Goal: Task Accomplishment & Management: Use online tool/utility

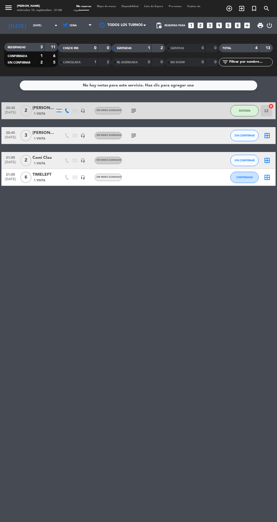
click at [133, 134] on icon "subject" at bounding box center [133, 135] width 7 height 7
click at [246, 135] on span "SIN CONFIRMAR" at bounding box center [244, 135] width 20 height 3
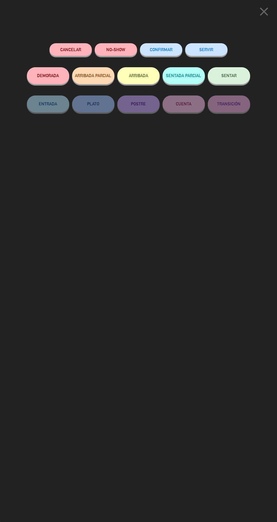
click at [225, 83] on button "SENTAR" at bounding box center [229, 75] width 42 height 17
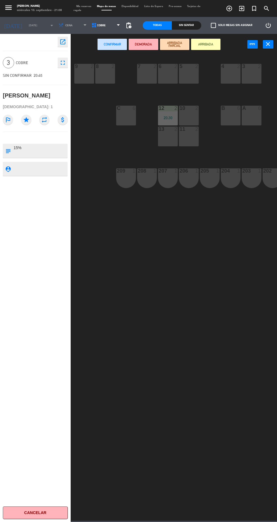
click at [123, 121] on div "C 6" at bounding box center [126, 116] width 20 height 20
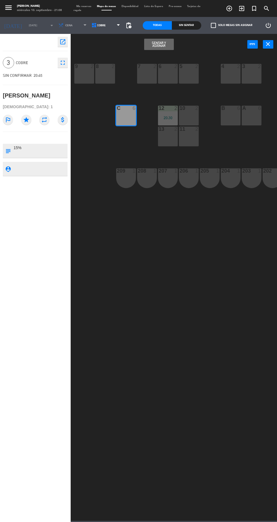
click at [162, 42] on button "Sentar y Asignar" at bounding box center [158, 44] width 29 height 11
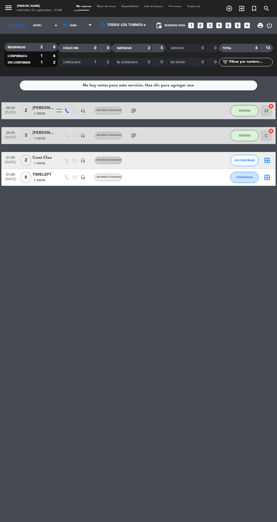
click at [147, 47] on div "2" at bounding box center [144, 48] width 11 height 6
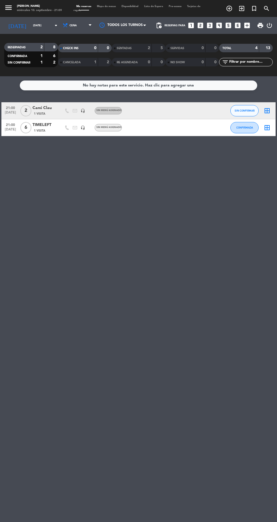
click at [188, 188] on div "No hay notas para este servicio. Haz clic para agregar una 21:00 [DATE] 2 Cami …" at bounding box center [138, 299] width 277 height 446
click at [251, 128] on span "CONFIRMADA" at bounding box center [244, 127] width 17 height 3
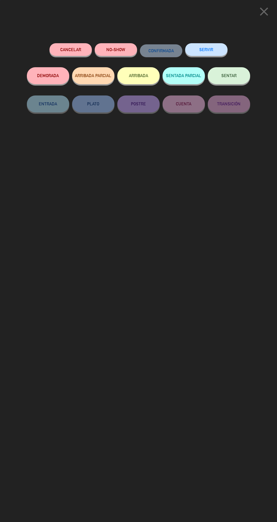
click at [228, 77] on span "SENTAR" at bounding box center [228, 75] width 15 height 5
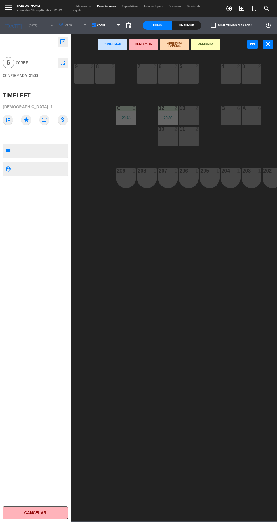
click at [126, 116] on div "20:45" at bounding box center [126, 118] width 20 height 4
click at [132, 114] on div "C 3 20:45" at bounding box center [126, 116] width 20 height 20
click at [267, 47] on icon "close" at bounding box center [268, 44] width 7 height 7
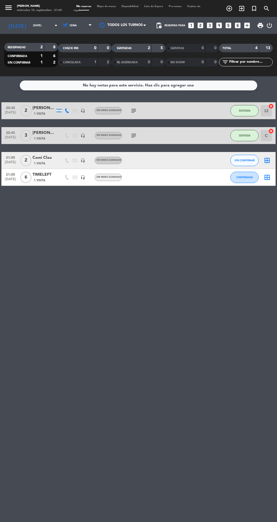
click at [266, 135] on input "C" at bounding box center [265, 135] width 11 height 11
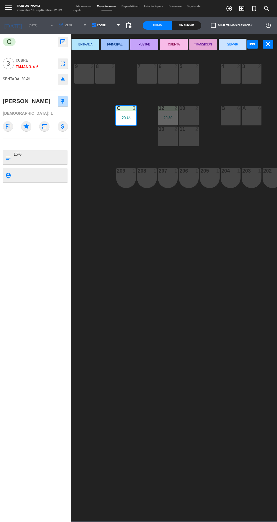
click at [188, 115] on div "10 2" at bounding box center [189, 116] width 20 height 20
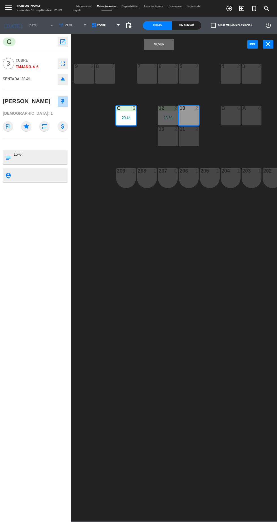
click at [189, 133] on div "11 2" at bounding box center [189, 137] width 20 height 20
click at [171, 45] on button "Mover y Unir" at bounding box center [158, 44] width 29 height 11
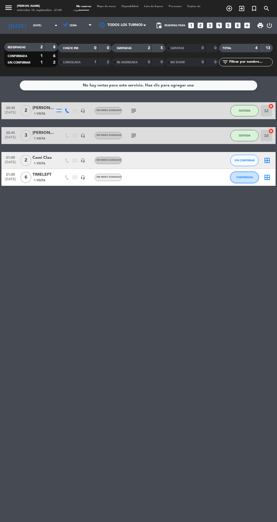
click at [244, 177] on span "CONFIRMADA" at bounding box center [244, 177] width 17 height 3
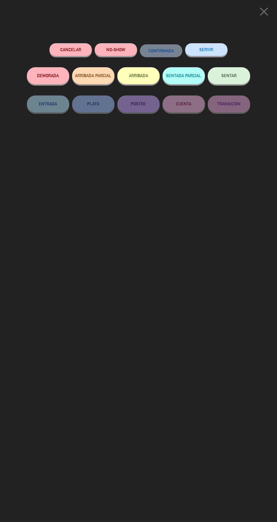
click at [233, 79] on button "SENTAR" at bounding box center [229, 75] width 42 height 17
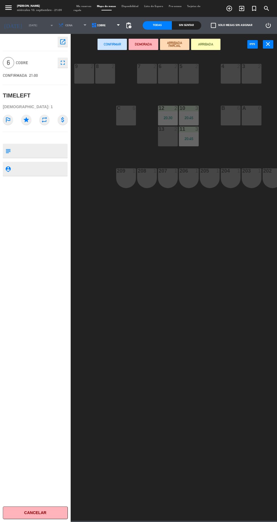
click at [116, 110] on div "C" at bounding box center [116, 108] width 9 height 5
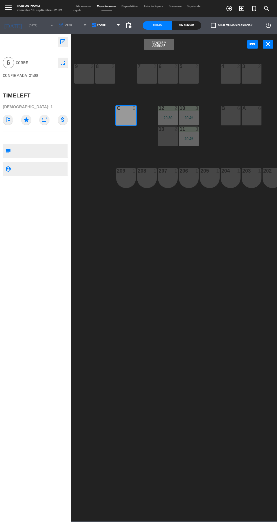
click at [168, 45] on button "Sentar y Asignar" at bounding box center [158, 44] width 29 height 11
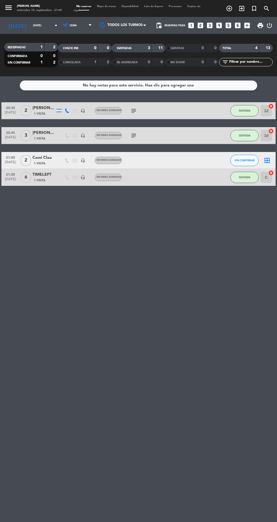
click at [149, 48] on strong "3" at bounding box center [149, 48] width 2 height 4
